Goal: Information Seeking & Learning: Learn about a topic

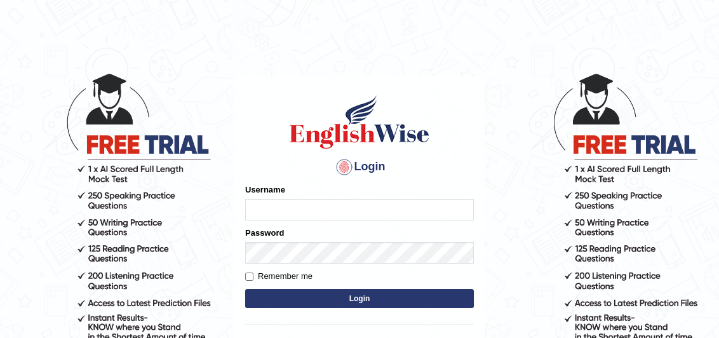
type input "RizalPrashant"
click at [309, 297] on button "Login" at bounding box center [359, 298] width 229 height 19
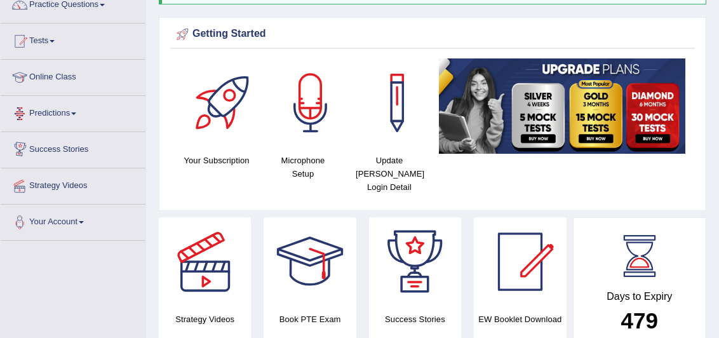
scroll to position [112, 0]
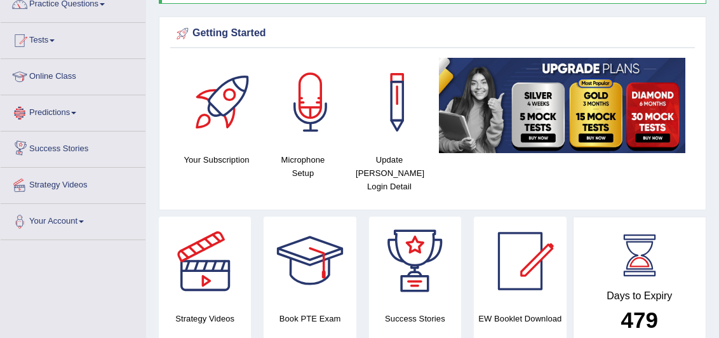
click at [59, 112] on link "Predictions" at bounding box center [73, 111] width 145 height 32
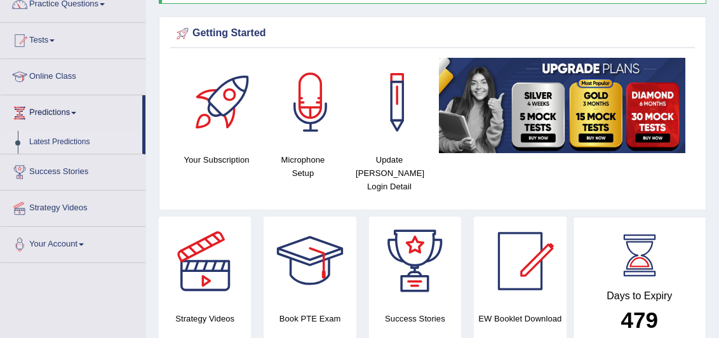
click at [65, 142] on link "Latest Predictions" at bounding box center [82, 142] width 119 height 23
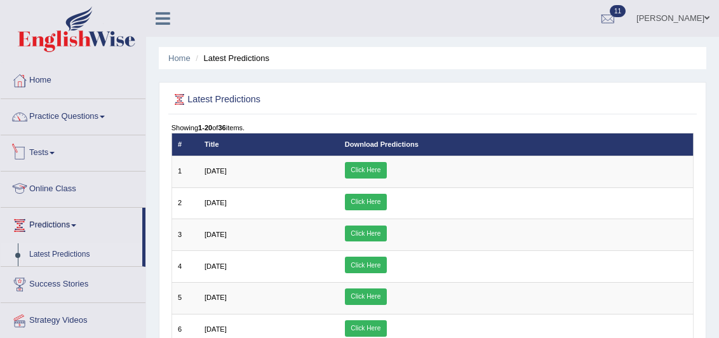
click at [55, 152] on span at bounding box center [52, 153] width 5 height 3
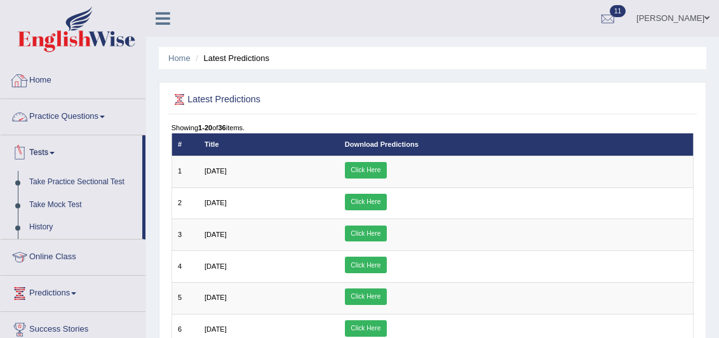
click at [20, 76] on div at bounding box center [19, 80] width 19 height 19
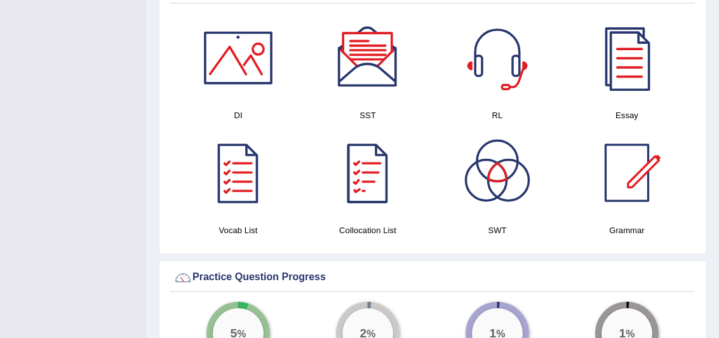
scroll to position [730, 0]
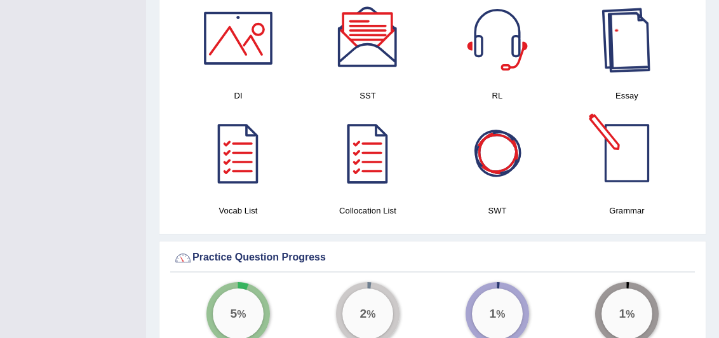
click at [635, 55] on div at bounding box center [626, 38] width 89 height 89
